Goal: Information Seeking & Learning: Learn about a topic

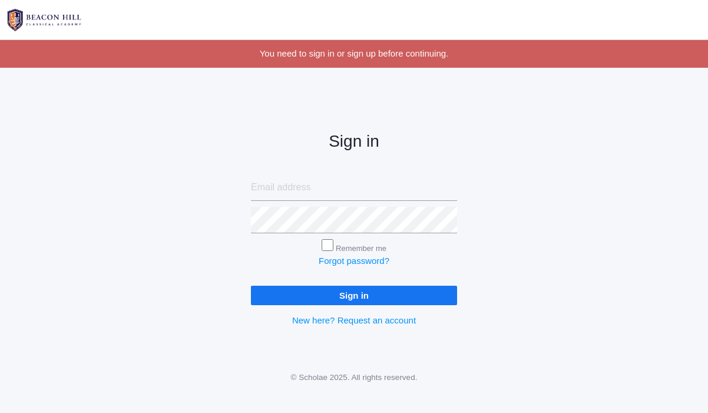
type input "[EMAIL_ADDRESS][DOMAIN_NAME]"
click at [324, 241] on input "Remember me" at bounding box center [327, 245] width 12 height 12
checkbox input "true"
click at [348, 301] on input "Sign in" at bounding box center [354, 295] width 206 height 19
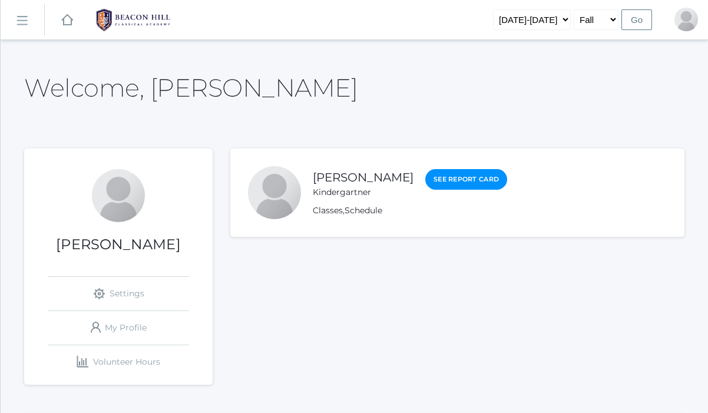
click at [366, 221] on li "[PERSON_NAME] Kindergartner See Report Card Classes , Schedule" at bounding box center [457, 192] width 454 height 88
click at [341, 175] on link "[PERSON_NAME]" at bounding box center [363, 177] width 101 height 15
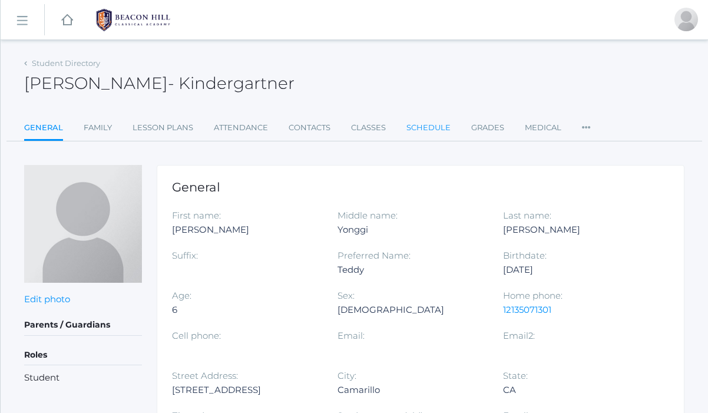
click at [425, 121] on link "Schedule" at bounding box center [428, 128] width 44 height 24
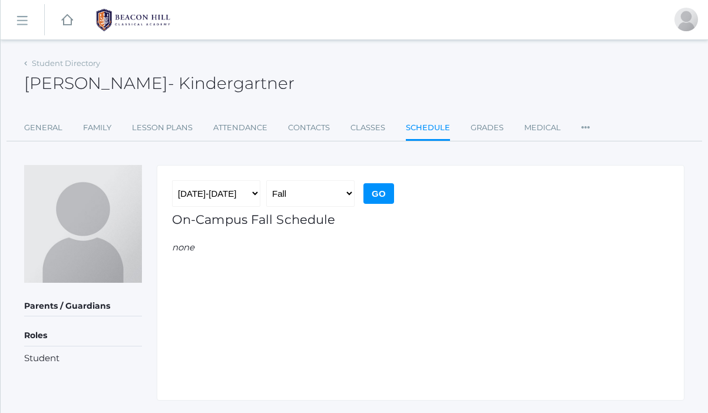
scroll to position [30, 0]
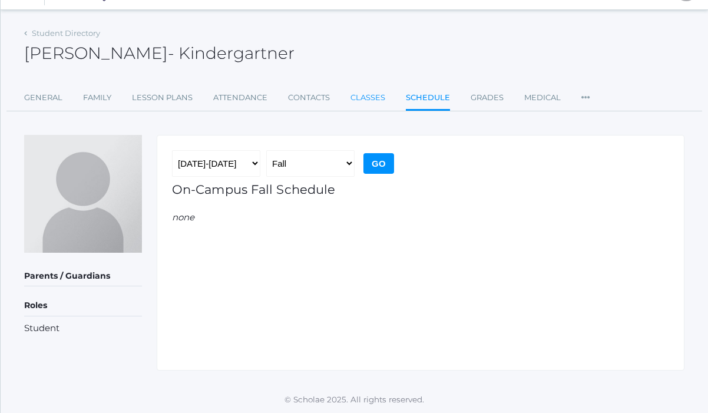
click at [373, 88] on link "Classes" at bounding box center [367, 98] width 35 height 24
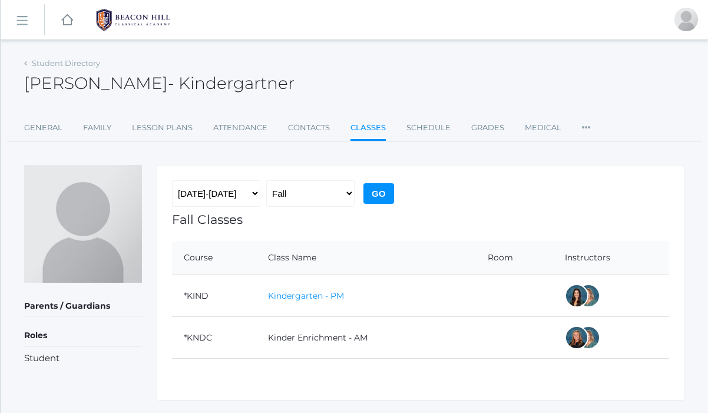
click at [311, 294] on link "Kindergarten - PM" at bounding box center [306, 295] width 76 height 11
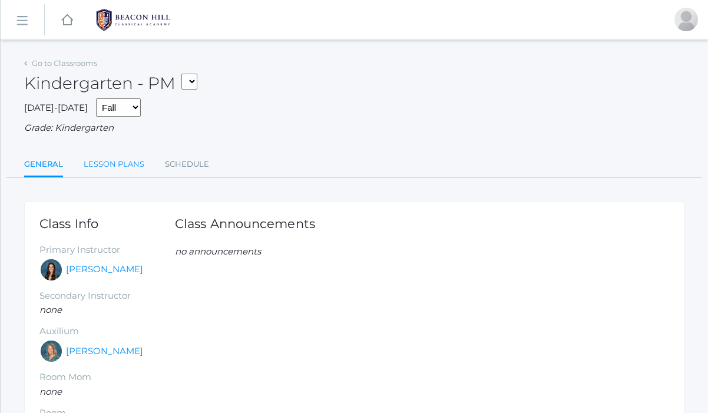
click at [115, 171] on link "Lesson Plans" at bounding box center [114, 164] width 61 height 24
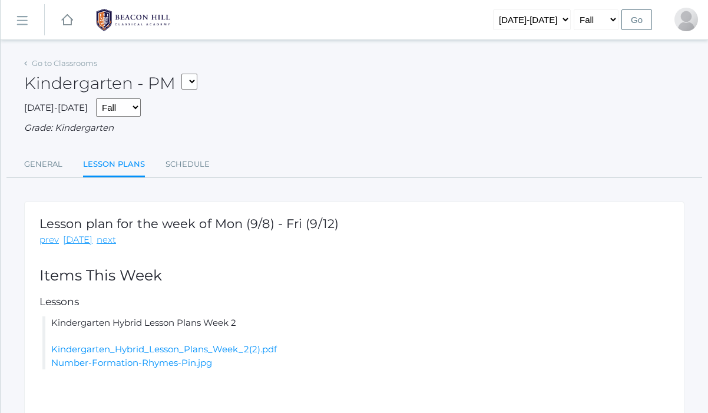
scroll to position [67, 0]
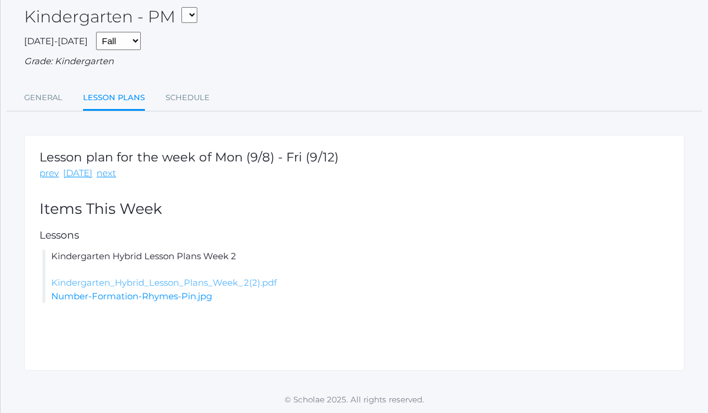
click at [194, 284] on link "Kindergarten_Hybrid_Lesson_Plans_Week_2(2).pdf" at bounding box center [163, 282] width 225 height 11
click at [190, 299] on link "Number-Formation-Rhymes-Pin.jpg" at bounding box center [131, 295] width 161 height 11
